Goal: Navigation & Orientation: Find specific page/section

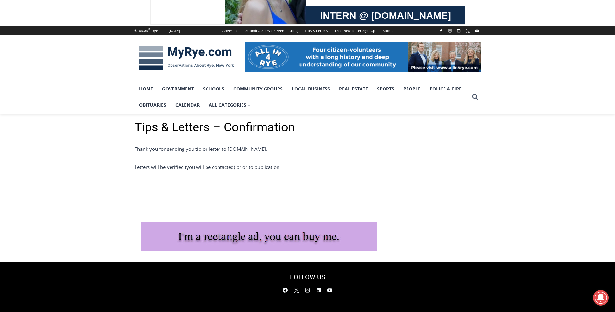
scroll to position [53, 0]
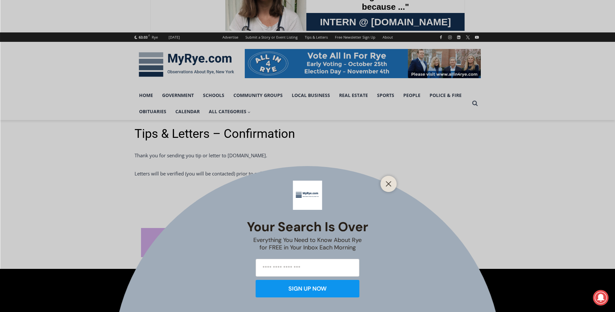
click at [148, 98] on div "Your Search is Over Everything You Need to Know About Rye for FREE in Your Inbo…" at bounding box center [307, 156] width 615 height 312
click at [396, 183] on div at bounding box center [388, 184] width 16 height 16
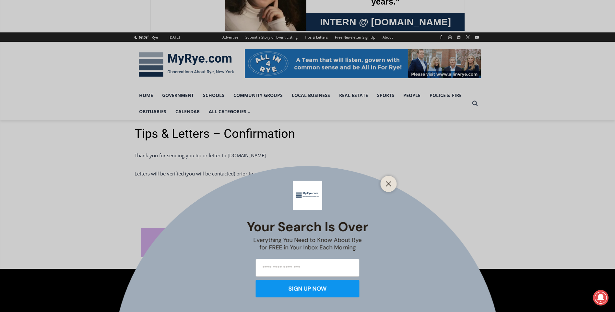
click at [388, 184] on icon "Close" at bounding box center [389, 184] width 6 height 6
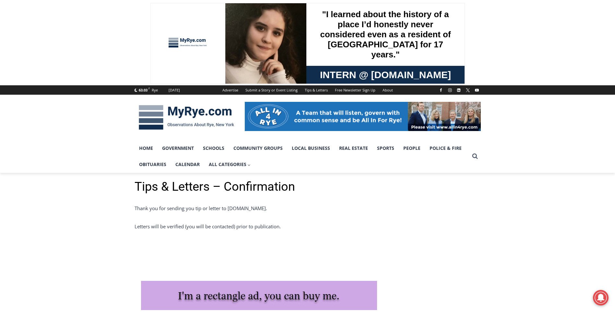
scroll to position [0, 0]
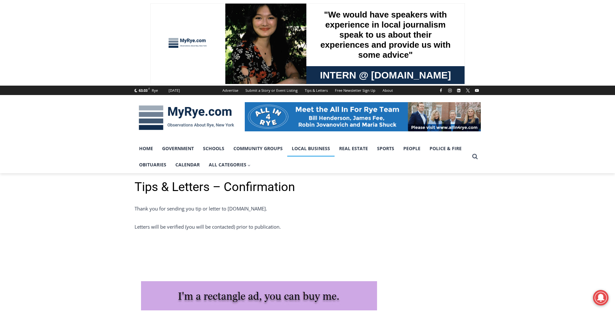
click at [310, 152] on link "Local Business" at bounding box center [310, 148] width 47 height 16
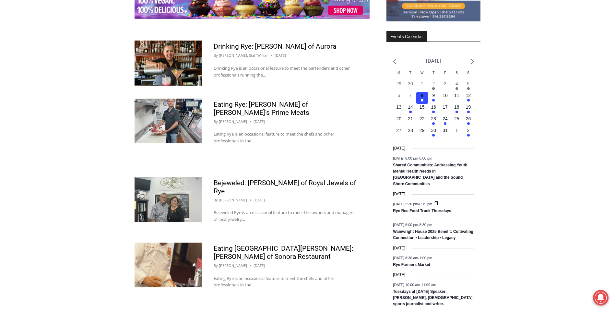
scroll to position [896, 0]
